Goal: Information Seeking & Learning: Understand process/instructions

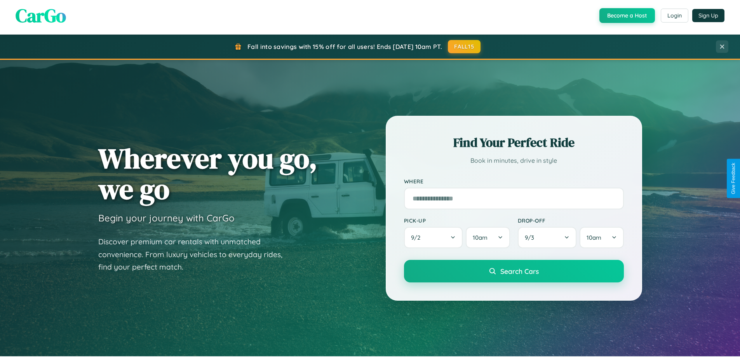
scroll to position [535, 0]
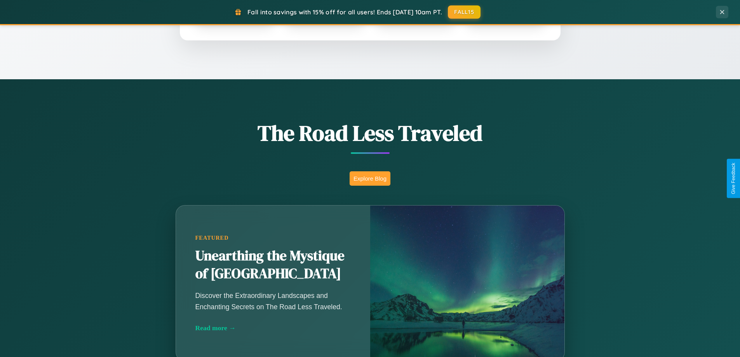
click at [370, 178] on button "Explore Blog" at bounding box center [370, 178] width 41 height 14
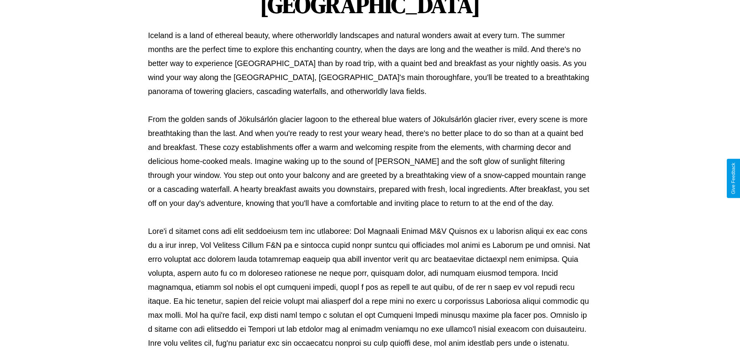
scroll to position [251, 0]
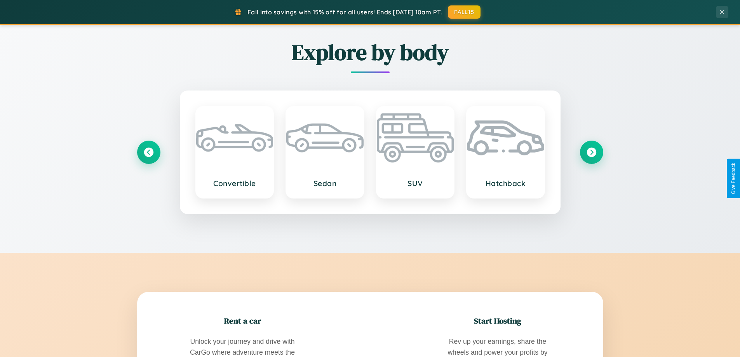
scroll to position [1495, 0]
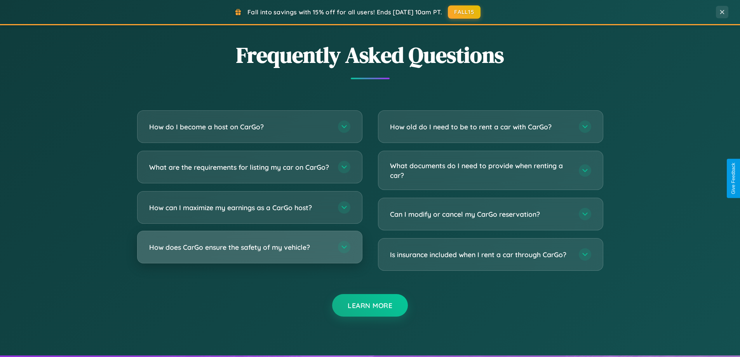
click at [249, 252] on h3 "How does CarGo ensure the safety of my vehicle?" at bounding box center [239, 247] width 181 height 10
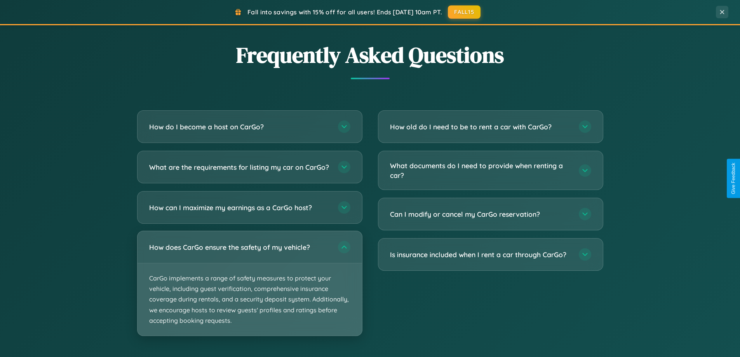
click at [249, 290] on p "CarGo implements a range of safety measures to protect your vehicle, including …" at bounding box center [250, 299] width 225 height 72
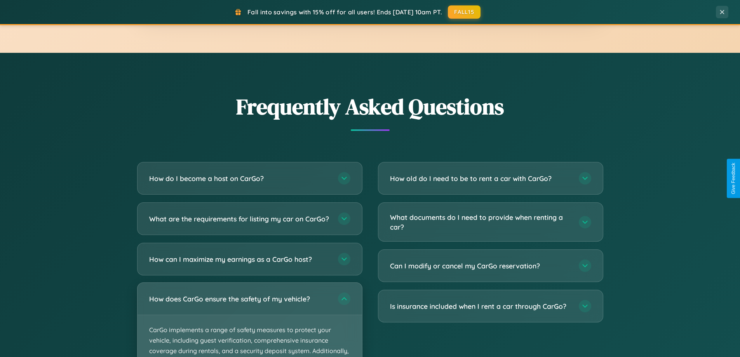
scroll to position [1248, 0]
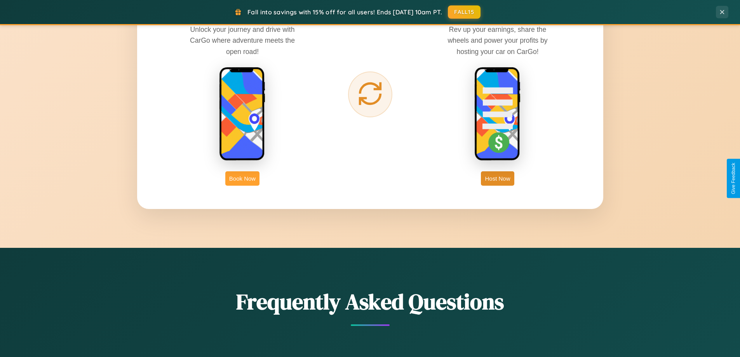
click at [242, 178] on button "Book Now" at bounding box center [242, 178] width 34 height 14
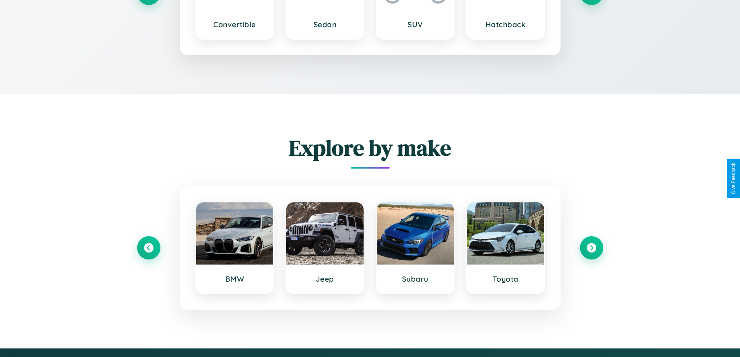
scroll to position [1042, 0]
